Goal: Find specific fact: Find specific fact

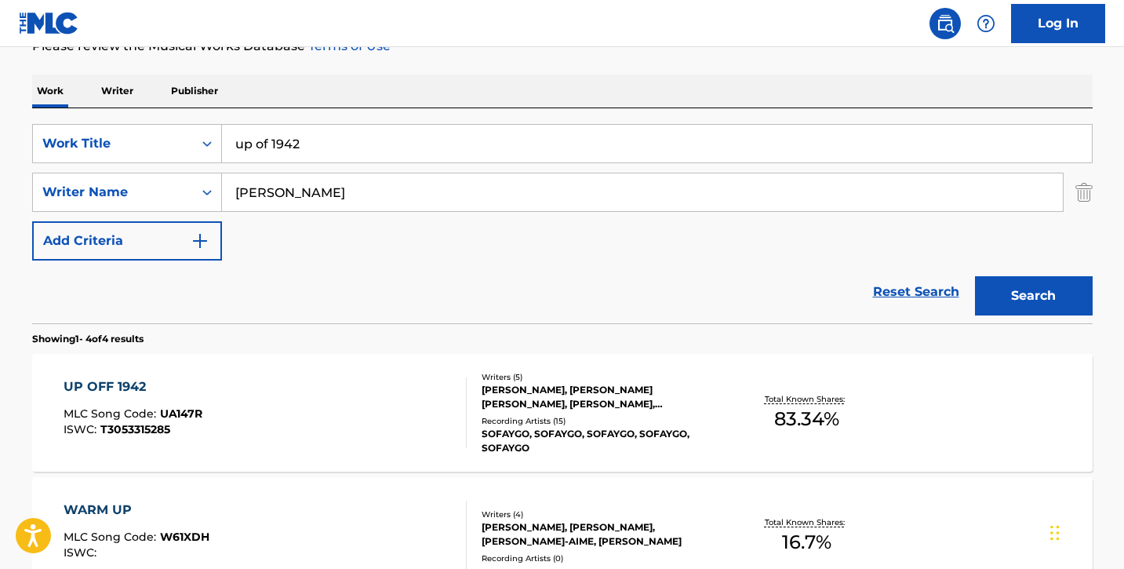
drag, startPoint x: 328, startPoint y: 144, endPoint x: 247, endPoint y: 140, distance: 80.9
click at [156, 133] on div "SearchWithCriteria4679fc17-b9db-4b16-ae55-396735d4bc86 Work Title up of 1942" at bounding box center [562, 143] width 1060 height 39
click at [313, 142] on input "Search Form" at bounding box center [657, 144] width 870 height 38
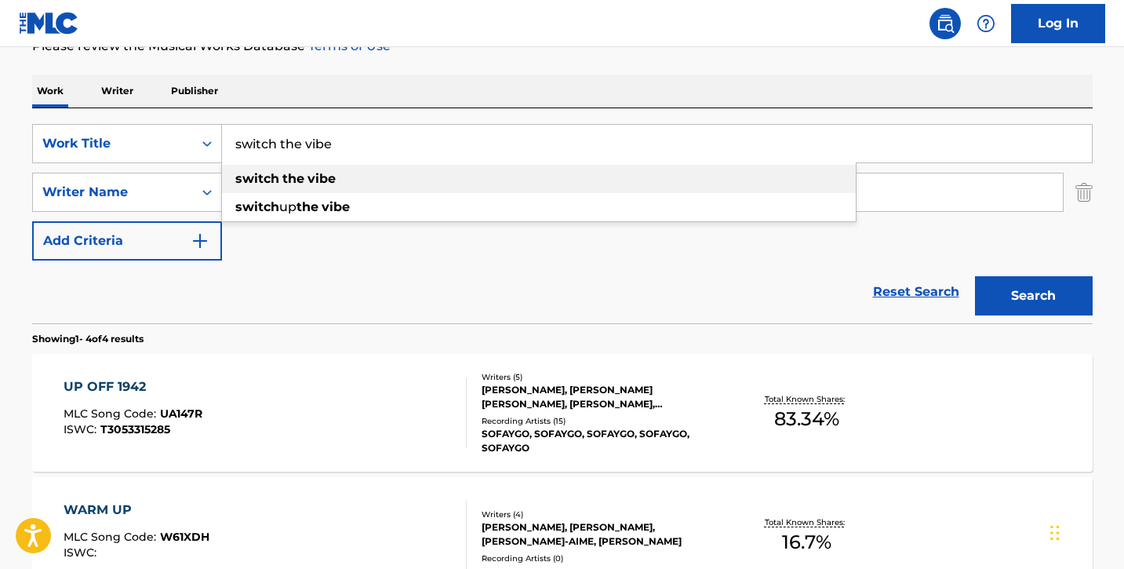
type input "switch the vibe"
click at [447, 179] on div "switch the vibe" at bounding box center [539, 179] width 634 height 28
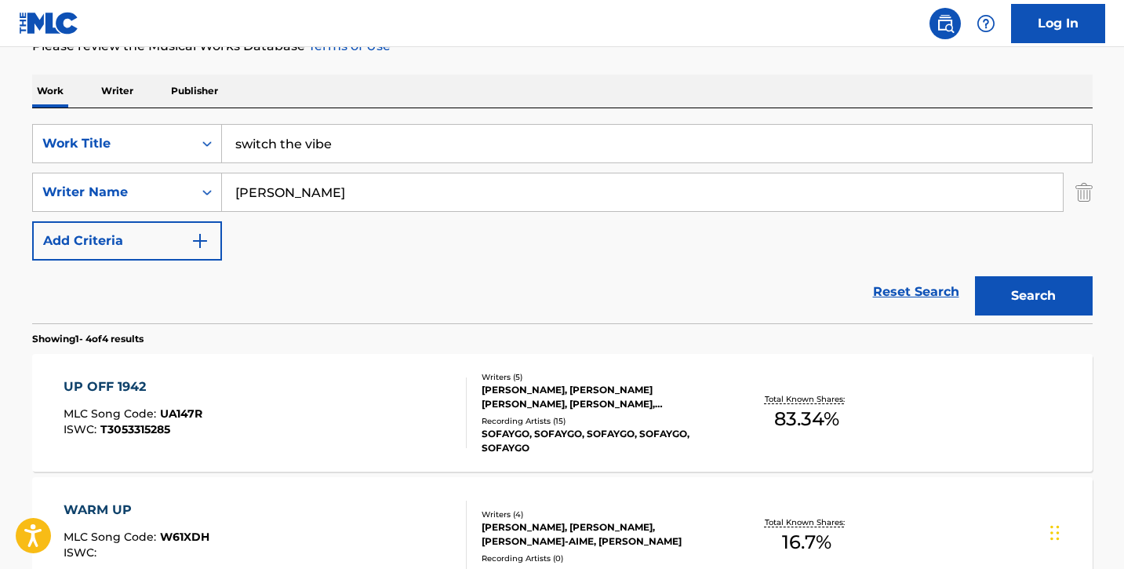
click at [1011, 292] on button "Search" at bounding box center [1034, 295] width 118 height 39
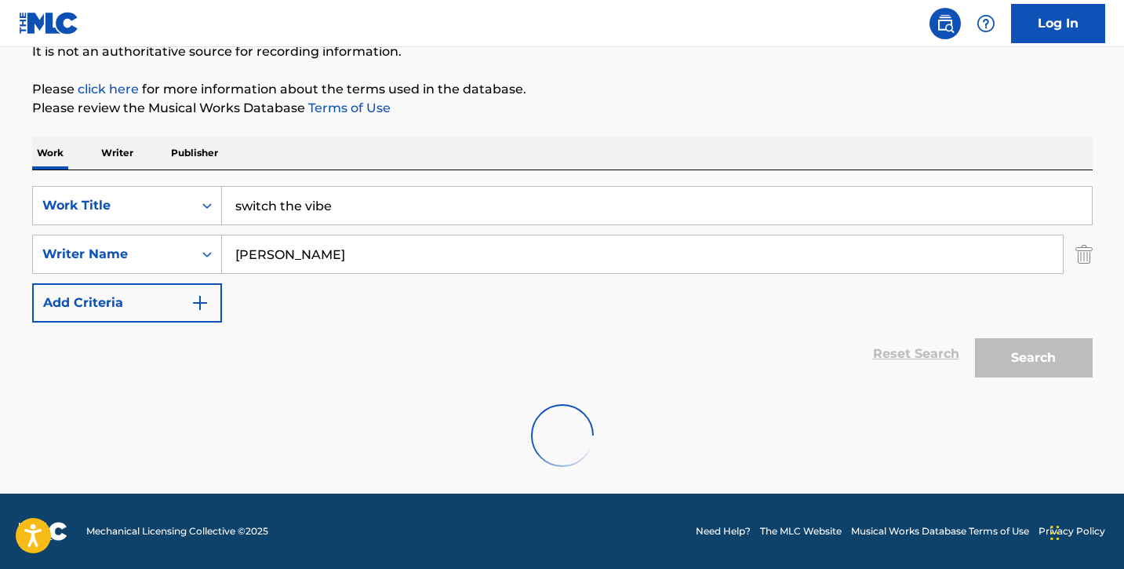
scroll to position [225, 0]
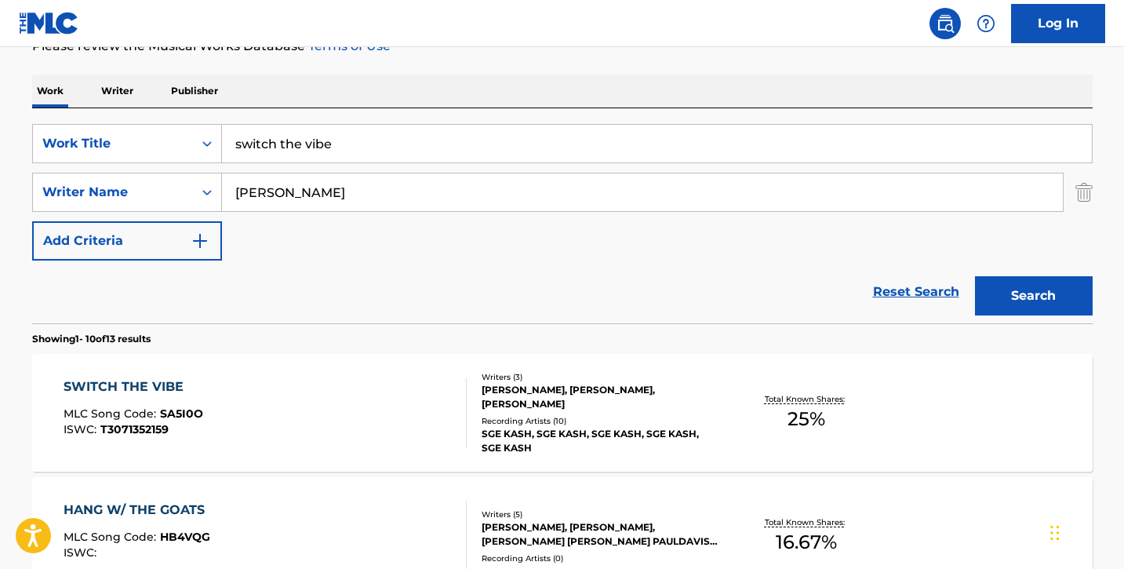
click at [334, 406] on div "SWITCH THE VIBE MLC Song Code : SA5I0O ISWC : T3071352159" at bounding box center [265, 412] width 403 height 71
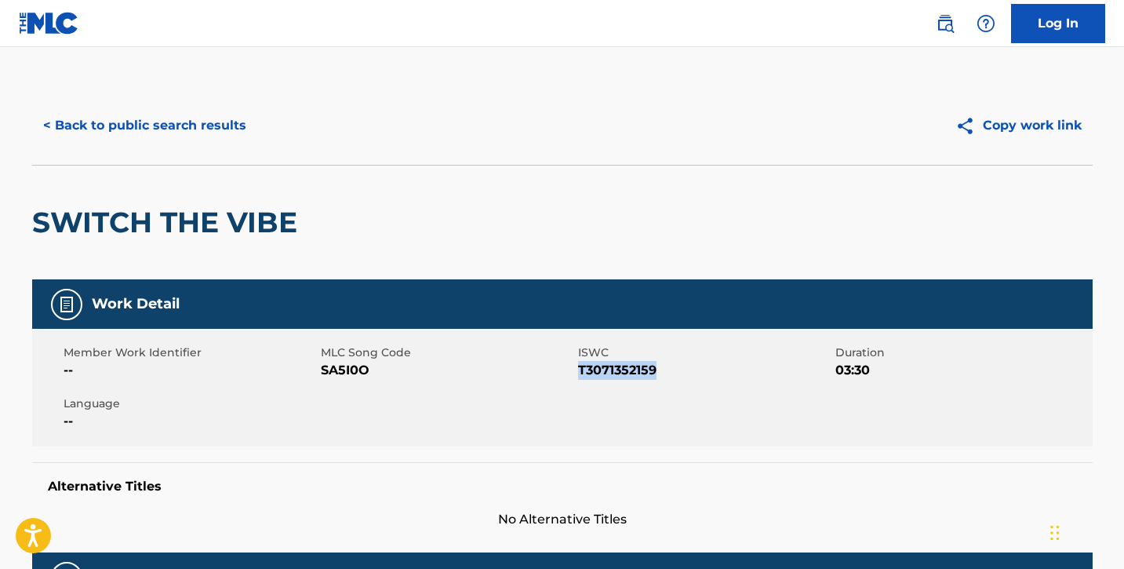
drag, startPoint x: 580, startPoint y: 369, endPoint x: 726, endPoint y: 386, distance: 146.8
click at [726, 386] on div "Member Work Identifier -- MLC Song Code SA5I0O ISWC T3071352159 Duration 03:30 …" at bounding box center [562, 388] width 1060 height 118
copy span "T3071352159"
drag, startPoint x: 315, startPoint y: 369, endPoint x: 351, endPoint y: 369, distance: 36.1
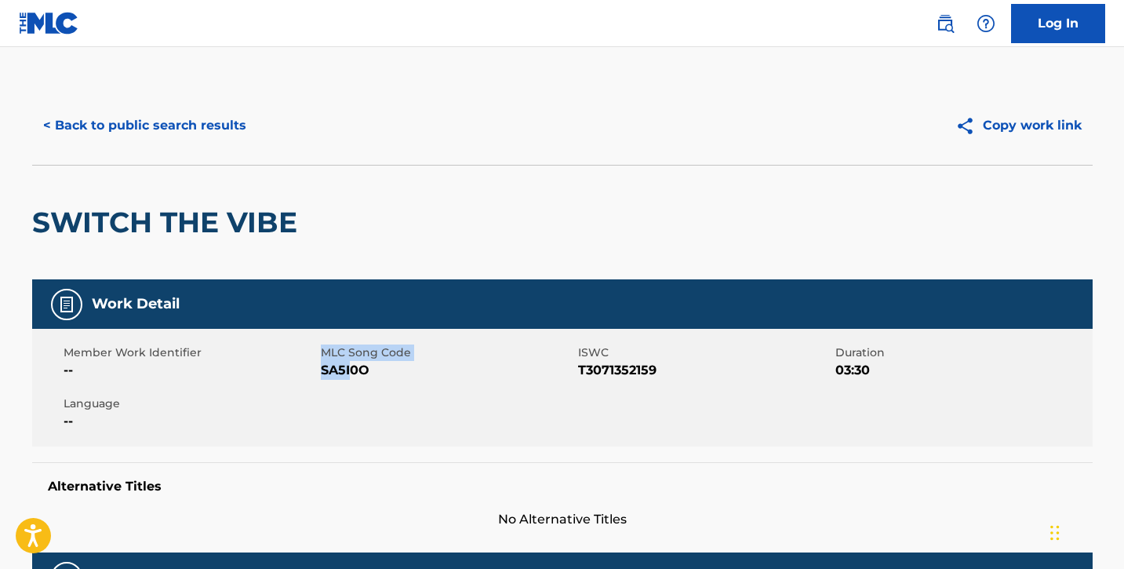
click at [351, 369] on div "Member Work Identifier -- MLC Song Code SA5I0O ISWC T3071352159 Duration 03:30 …" at bounding box center [562, 388] width 1060 height 118
click at [351, 369] on span "SA5I0O" at bounding box center [447, 370] width 253 height 19
drag, startPoint x: 322, startPoint y: 369, endPoint x: 374, endPoint y: 369, distance: 51.8
click at [374, 369] on span "SA5I0O" at bounding box center [447, 370] width 253 height 19
copy span "SA5I0O"
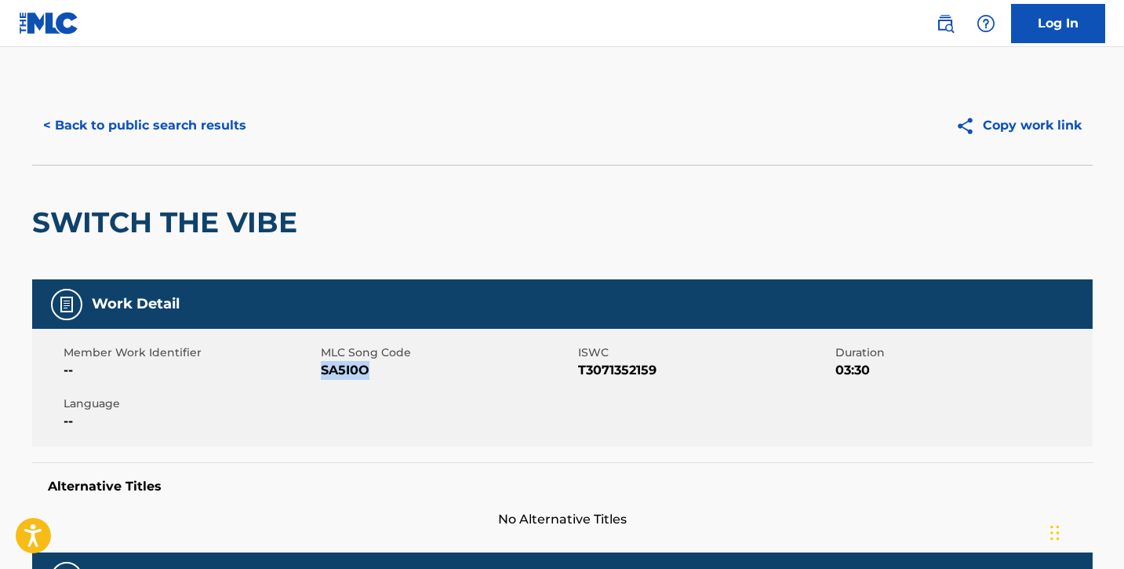
click at [353, 369] on span "SA5I0O" at bounding box center [447, 370] width 253 height 19
drag, startPoint x: 319, startPoint y: 369, endPoint x: 379, endPoint y: 369, distance: 59.6
click at [379, 369] on div "Member Work Identifier -- MLC Song Code SA5I0O ISWC T3071352159 Duration 03:30 …" at bounding box center [562, 388] width 1060 height 118
click at [379, 370] on span "SA5I0O" at bounding box center [447, 370] width 253 height 19
drag, startPoint x: 321, startPoint y: 373, endPoint x: 401, endPoint y: 378, distance: 80.2
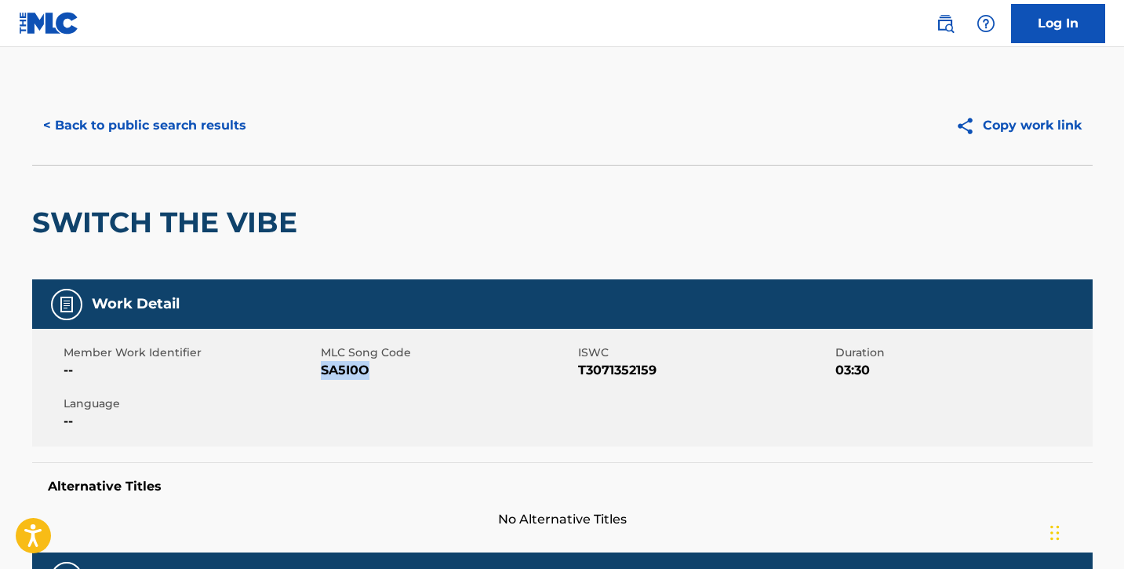
click at [401, 378] on span "SA5I0O" at bounding box center [447, 370] width 253 height 19
copy span "SA5I0O"
